Goal: Transaction & Acquisition: Purchase product/service

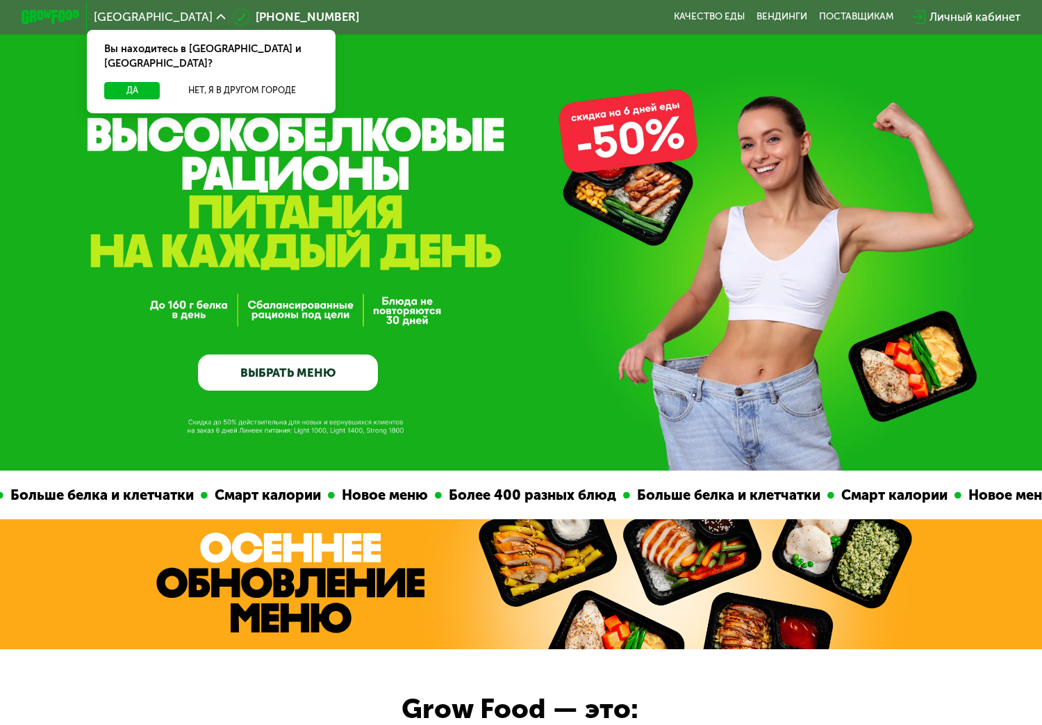
click at [314, 374] on link "ВЫБРАТЬ МЕНЮ" at bounding box center [288, 372] width 180 height 36
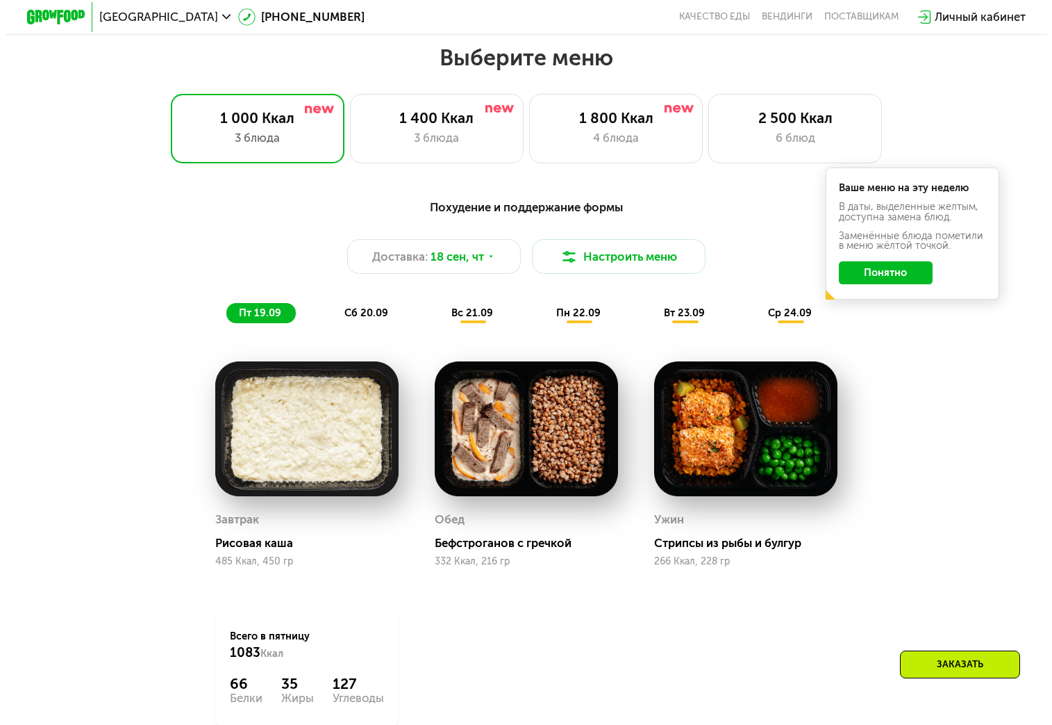
scroll to position [921, 0]
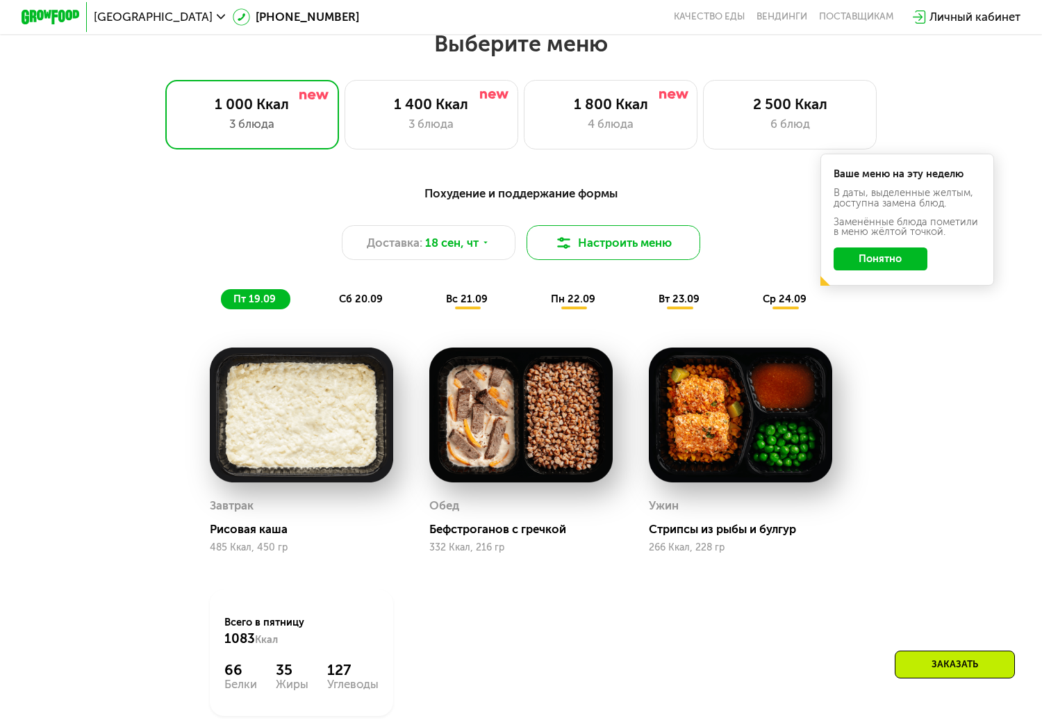
click at [624, 245] on button "Настроить меню" at bounding box center [614, 242] width 174 height 35
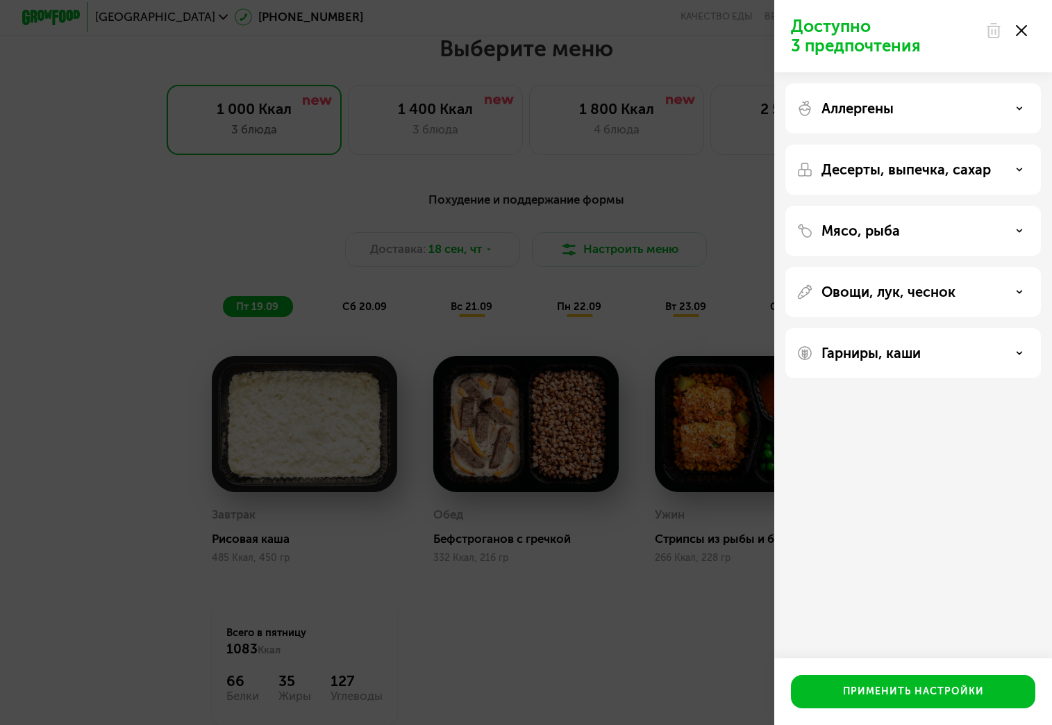
click at [949, 167] on p "Десерты, выпечка, сахар" at bounding box center [907, 169] width 170 height 17
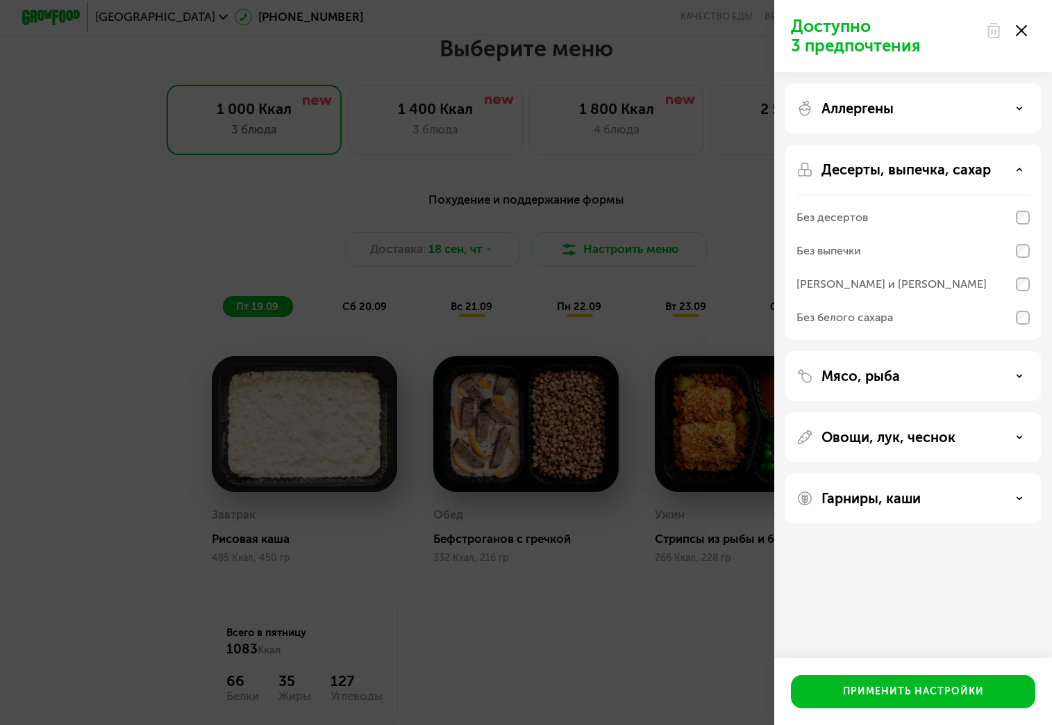
click at [999, 380] on div "Мясо, рыба" at bounding box center [913, 375] width 233 height 17
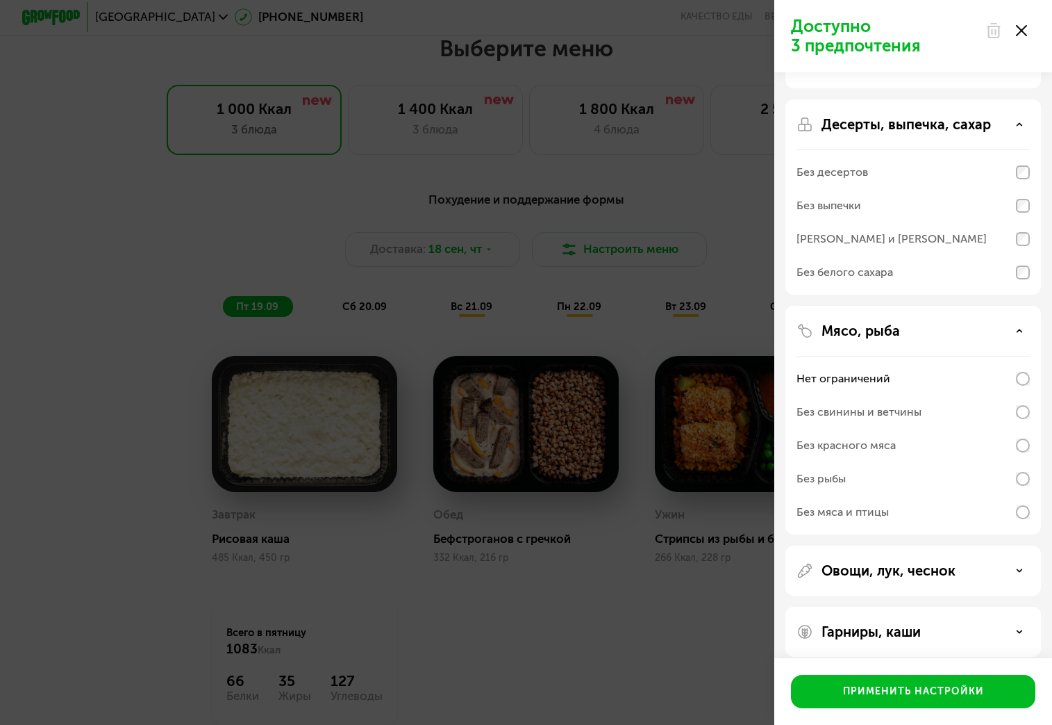
scroll to position [58, 0]
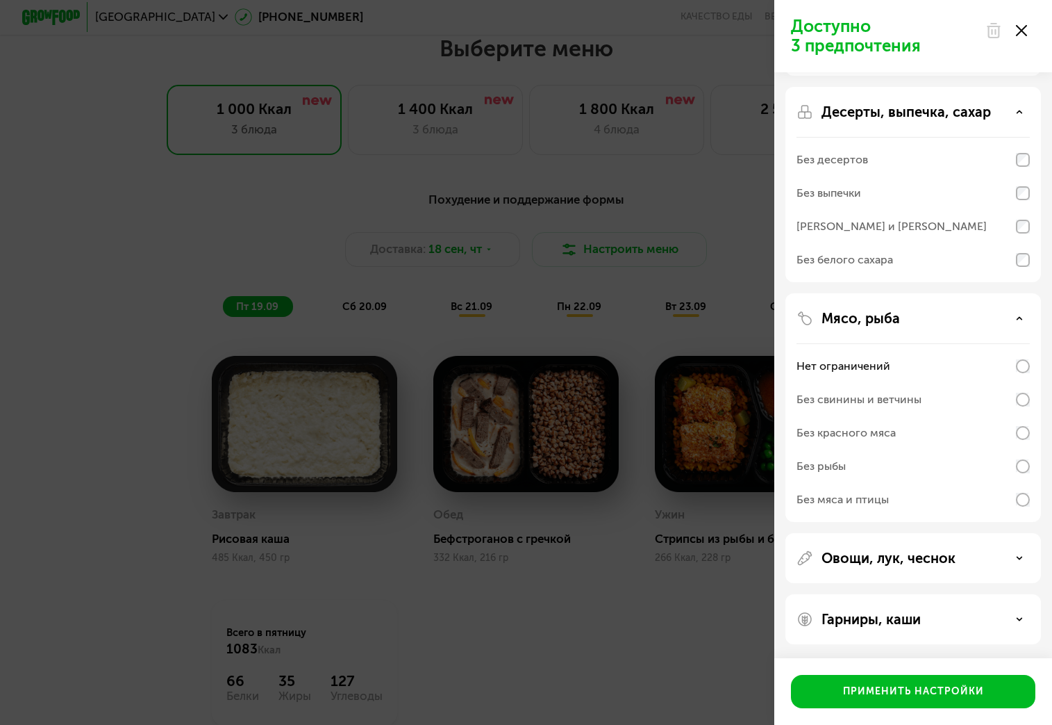
click at [968, 633] on div "Гарниры, каши" at bounding box center [914, 619] width 256 height 50
click at [972, 616] on div "Гарниры, каши" at bounding box center [913, 619] width 233 height 17
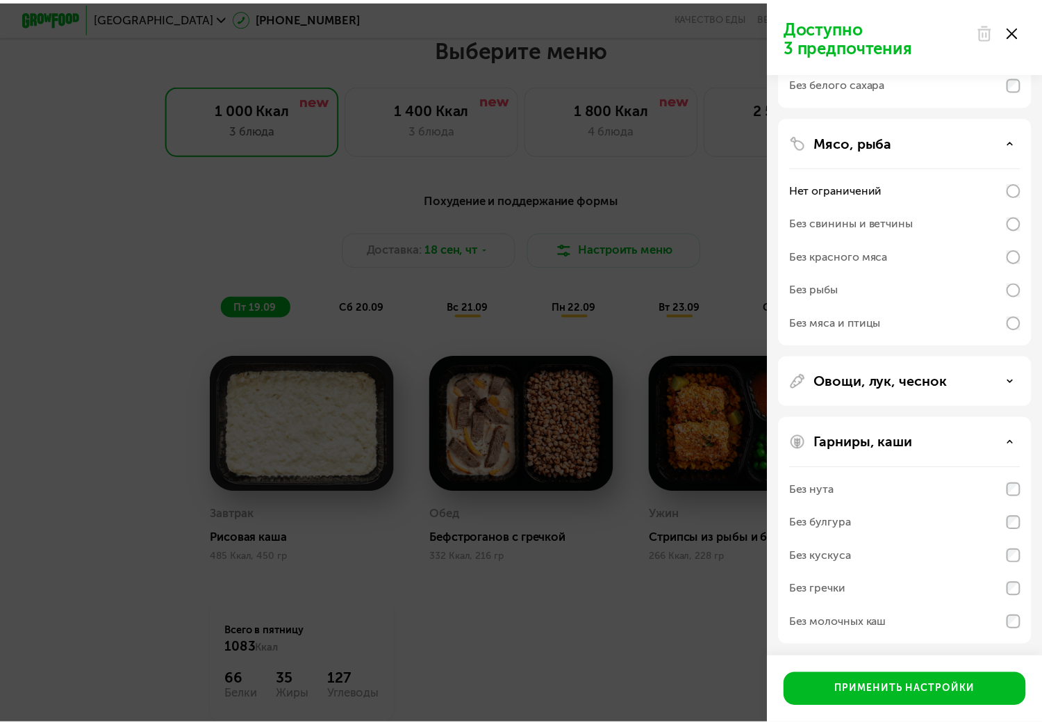
scroll to position [236, 0]
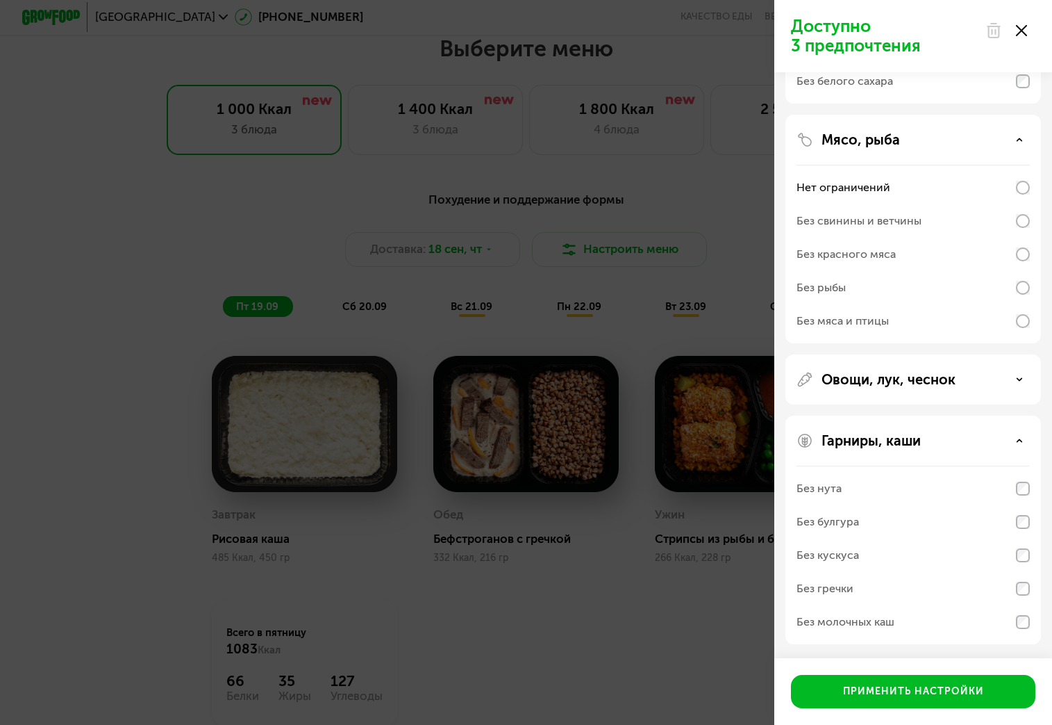
click at [721, 229] on div "Доступно 3 предпочтения Аллергены Десерты, выпечка, сахар Без десертов Без выпе…" at bounding box center [526, 362] width 1052 height 725
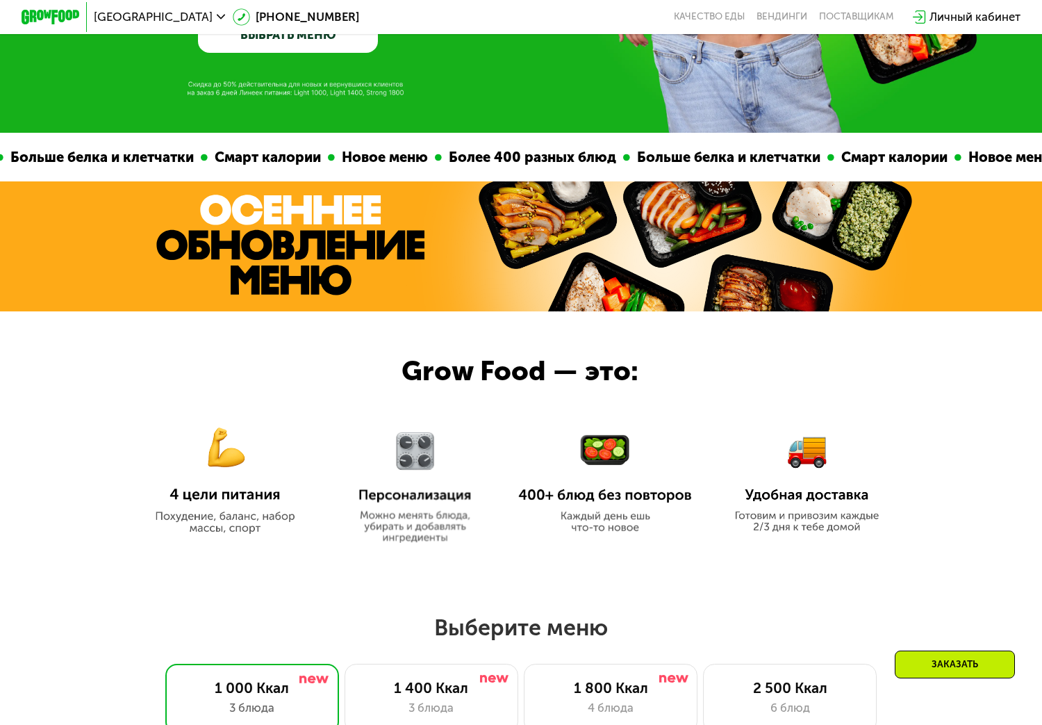
scroll to position [30, 0]
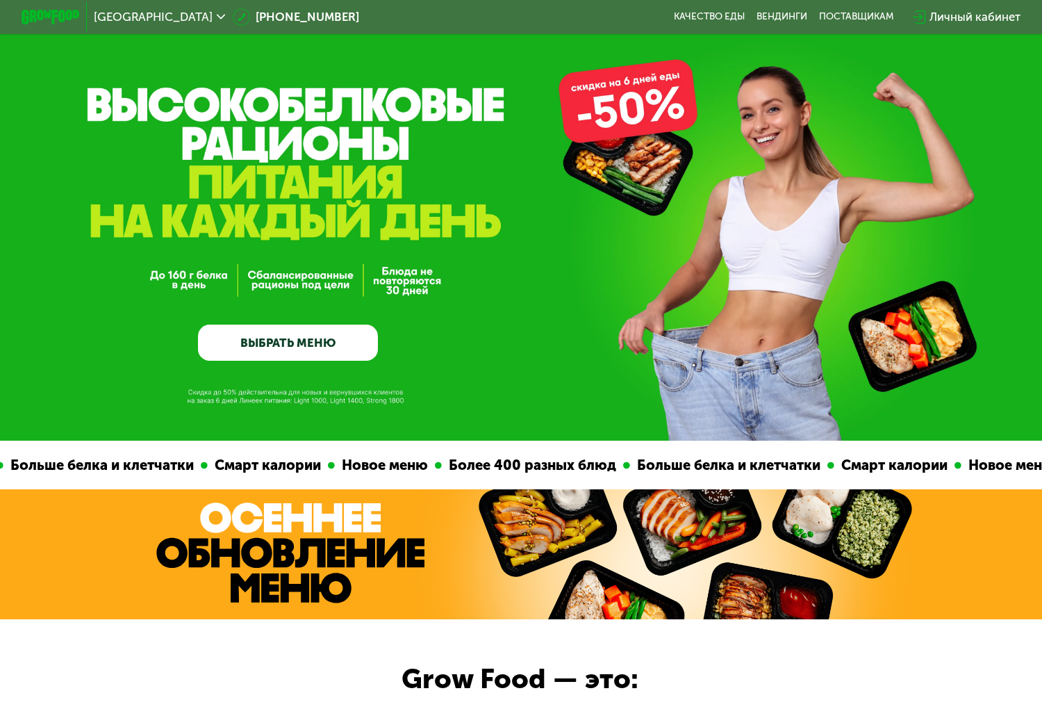
click at [331, 358] on link "ВЫБРАТЬ МЕНЮ" at bounding box center [288, 342] width 180 height 36
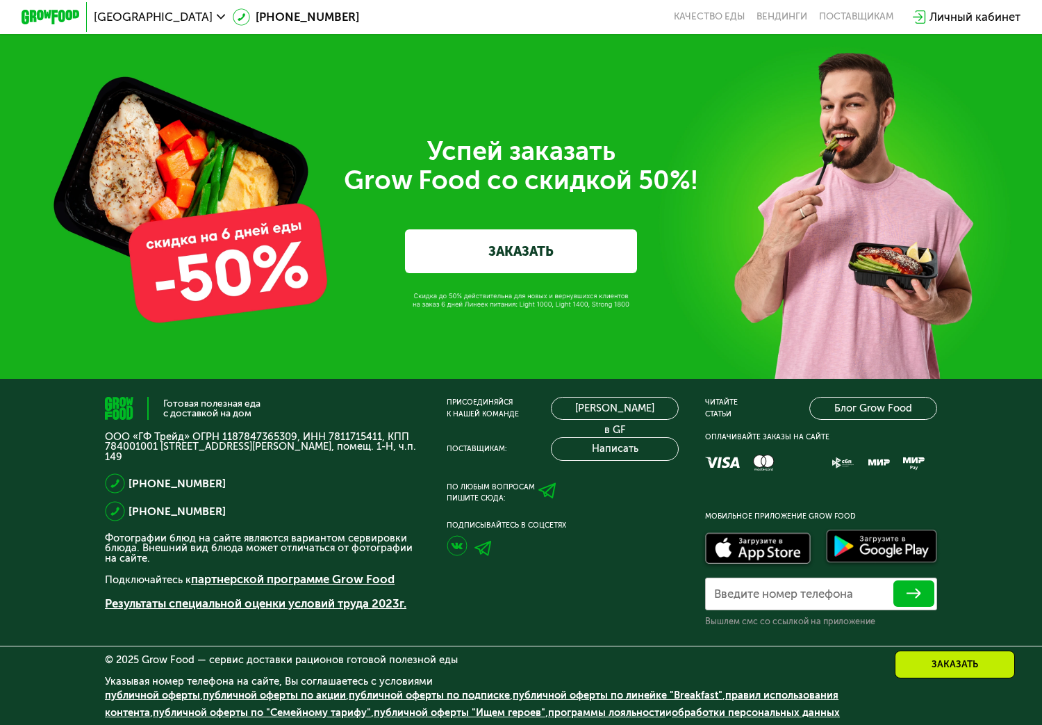
scroll to position [4450, 0]
